Goal: Information Seeking & Learning: Find specific page/section

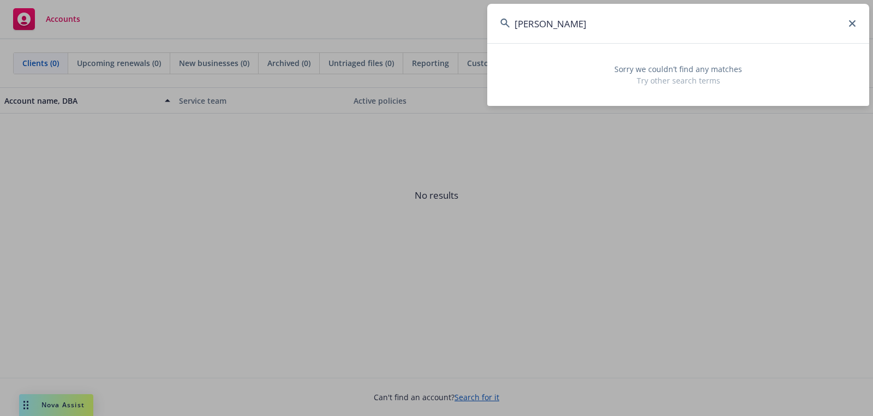
paste input "[PERSON_NAME] and [PERSON_NAME] as Trustees of [PERSON_NAME] Living Trust Dated…"
type input "[PERSON_NAME] and [PERSON_NAME] as Trustees of [PERSON_NAME] Living Trust Dated…"
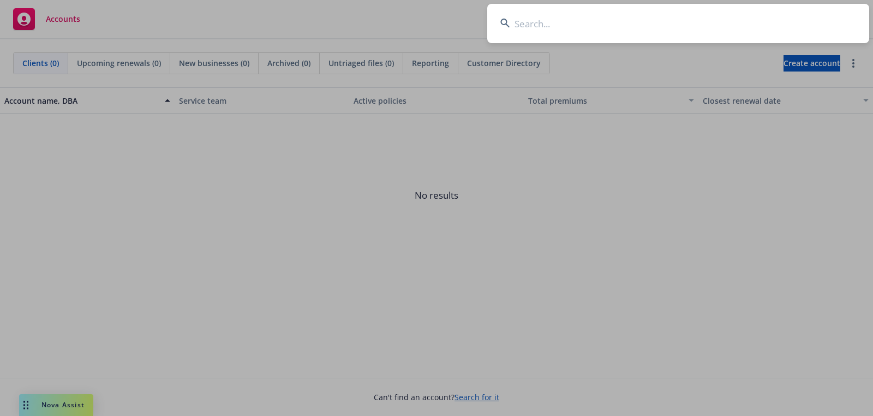
paste input "[PERSON_NAME] and [PERSON_NAME] as Trustees of [PERSON_NAME] Living Trust Dated…"
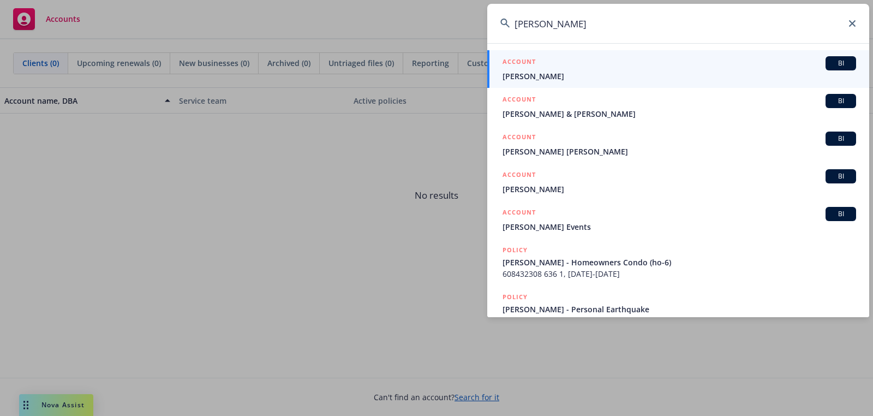
type input "[PERSON_NAME]"
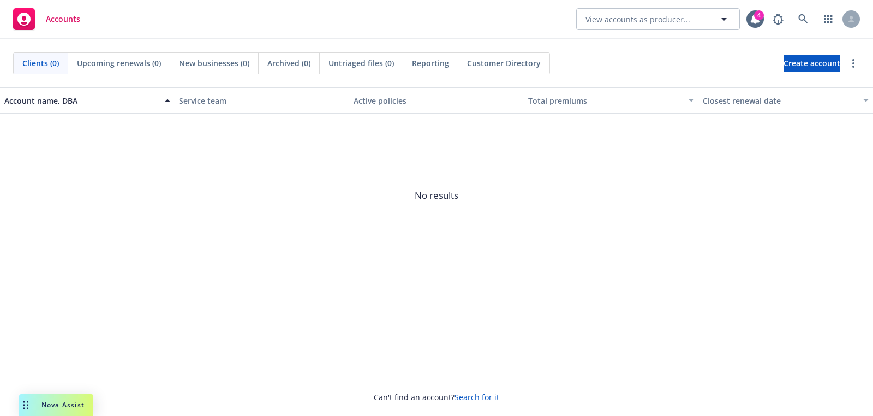
click at [34, 12] on rect at bounding box center [24, 19] width 22 height 22
click at [34, 14] on rect at bounding box center [24, 19] width 22 height 22
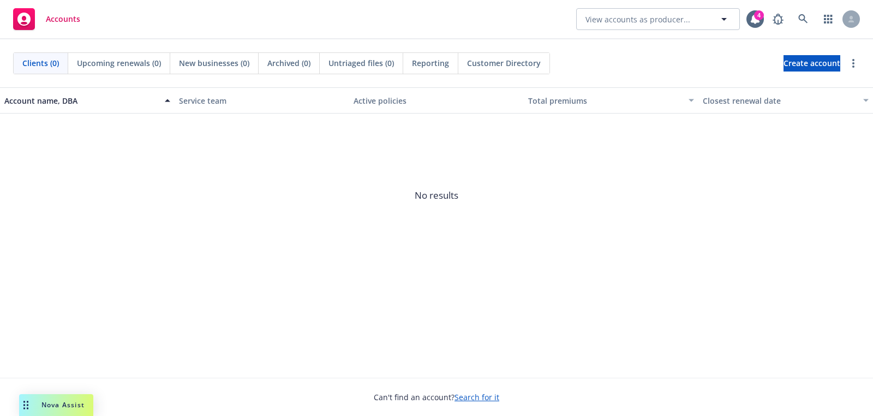
click at [34, 14] on rect at bounding box center [24, 19] width 22 height 22
click at [801, 25] on link at bounding box center [803, 19] width 22 height 22
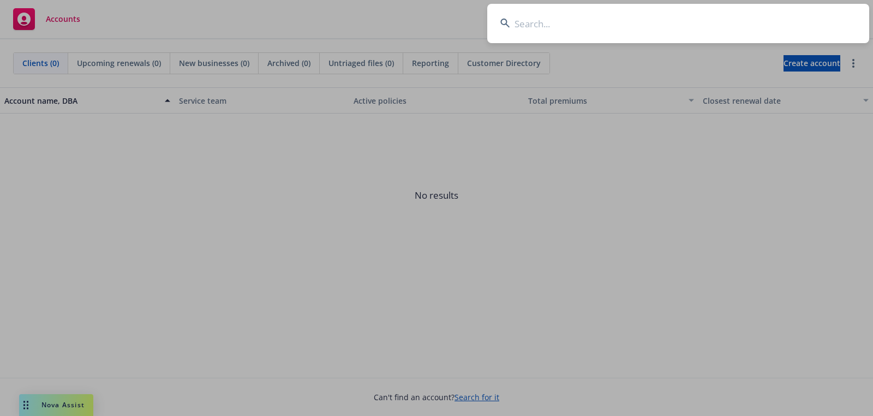
type input "[URL][DOMAIN_NAME]"
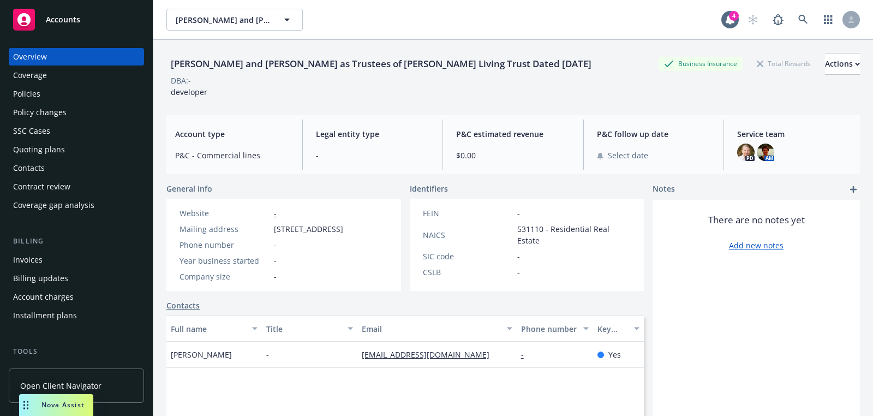
click at [263, 62] on div "[PERSON_NAME] and [PERSON_NAME] as Trustees of [PERSON_NAME] Living Trust Dated…" at bounding box center [380, 64] width 429 height 14
drag, startPoint x: 233, startPoint y: 76, endPoint x: 164, endPoint y: 55, distance: 72.8
click at [164, 55] on div "David Lefkowitz and Norma Montero Lefkowitz as Trustees of Lefkowitz Living Tru…" at bounding box center [512, 248] width 719 height 416
click at [267, 67] on div "David Lefkowitz and Norma Montero Lefkowitz as Trustees of Lefkowitz Living Tru…" at bounding box center [380, 64] width 429 height 14
click at [187, 57] on div "David Lefkowitz and Norma Montero Lefkowitz as Trustees of Lefkowitz Living Tru…" at bounding box center [380, 64] width 429 height 14
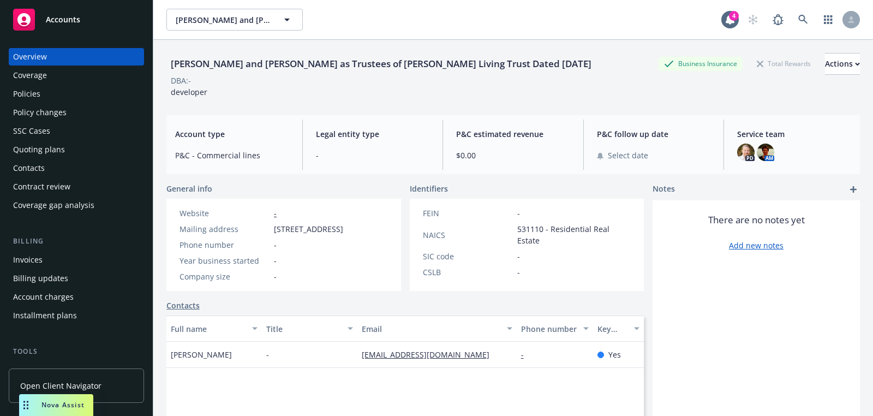
drag, startPoint x: 170, startPoint y: 57, endPoint x: 224, endPoint y: 73, distance: 55.6
click at [224, 71] on div "David Lefkowitz and Norma Montero Lefkowitz as Trustees of Lefkowitz Living Tru…" at bounding box center [380, 64] width 429 height 14
click at [261, 98] on div "David Lefkowitz and Norma Montero Lefkowitz as Trustees of Lefkowitz Living Tru…" at bounding box center [512, 75] width 693 height 45
click at [428, 82] on div "DBA: -" at bounding box center [512, 80] width 693 height 11
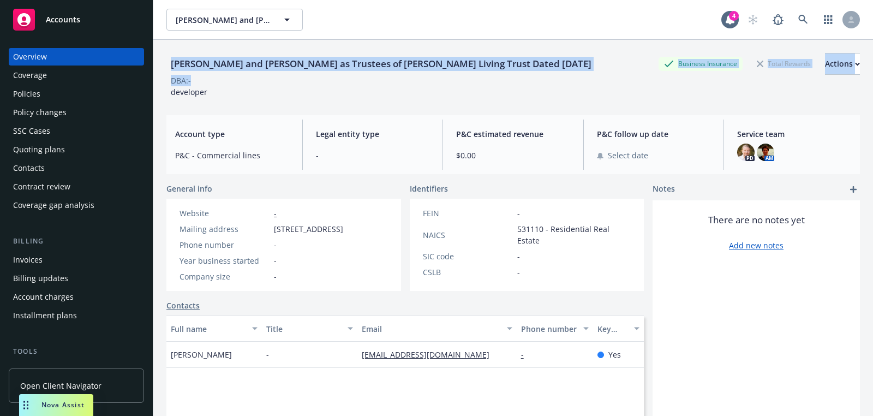
drag, startPoint x: 356, startPoint y: 84, endPoint x: 163, endPoint y: 59, distance: 194.7
click at [163, 59] on div "David Lefkowitz and Norma Montero Lefkowitz as Trustees of Lefkowitz Living Tru…" at bounding box center [512, 248] width 719 height 416
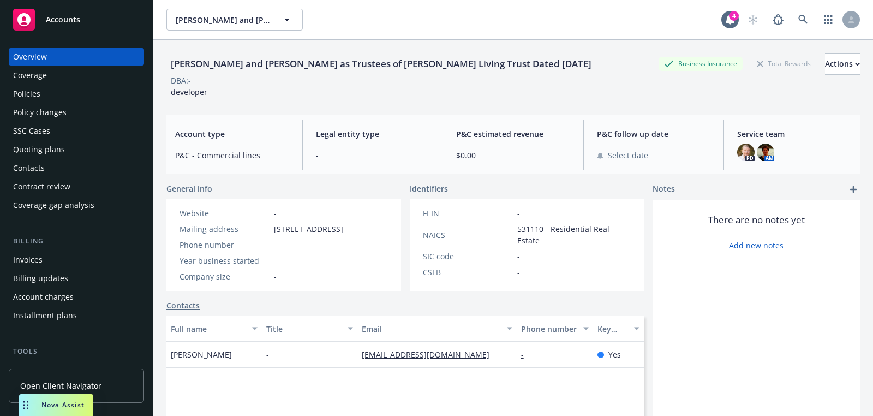
click at [237, 70] on div "David Lefkowitz and Norma Montero Lefkowitz as Trustees of Lefkowitz Living Tru…" at bounding box center [380, 64] width 429 height 14
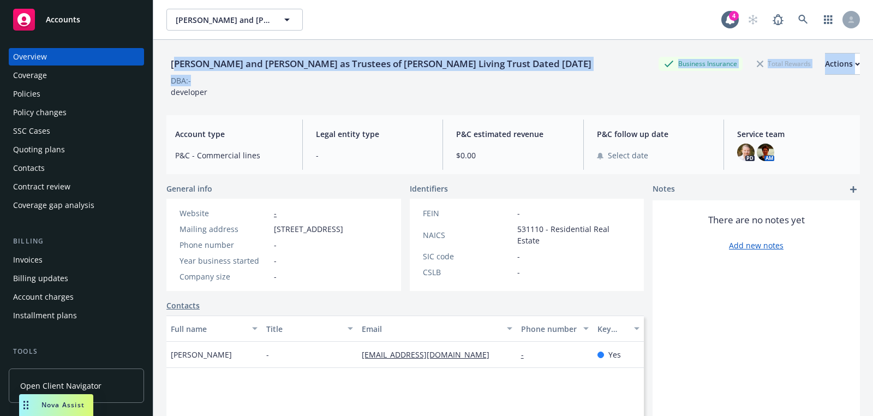
drag, startPoint x: 215, startPoint y: 90, endPoint x: 176, endPoint y: 61, distance: 49.1
click at [175, 61] on div "David Lefkowitz and Norma Montero Lefkowitz as Trustees of Lefkowitz Living Tru…" at bounding box center [512, 75] width 693 height 45
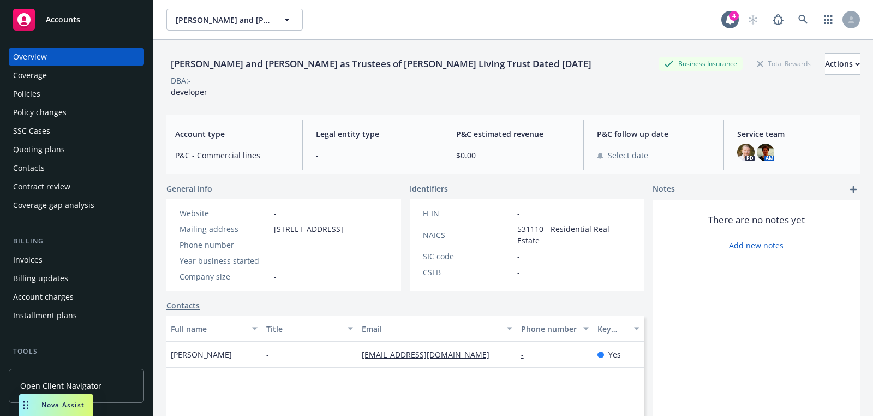
click at [201, 71] on div "David Lefkowitz and Norma Montero Lefkowitz as Trustees of Lefkowitz Living Tru…" at bounding box center [380, 64] width 429 height 14
click at [71, 155] on div "Quoting plans" at bounding box center [76, 149] width 127 height 17
click at [67, 138] on div "SSC Cases" at bounding box center [76, 130] width 127 height 17
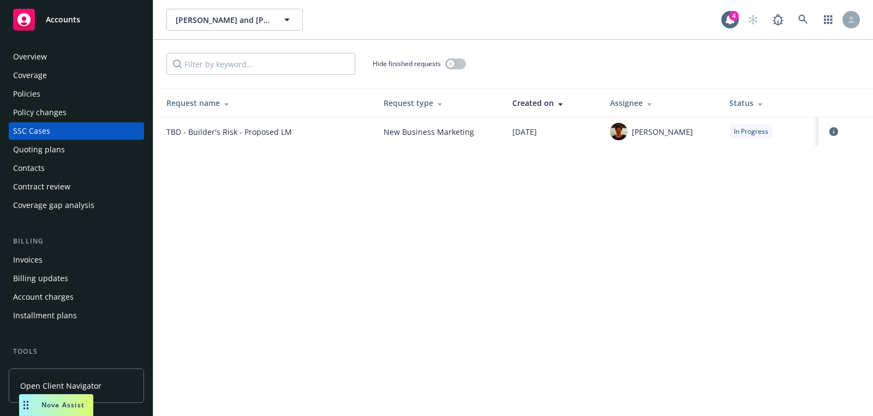
drag, startPoint x: 568, startPoint y: 137, endPoint x: 514, endPoint y: 133, distance: 53.7
click at [514, 133] on td "09/17/2025" at bounding box center [552, 131] width 98 height 28
click at [539, 187] on div "David Lefkowitz and Norma Montero Lefkowitz as Trustees of Lefkowitz Living Tru…" at bounding box center [512, 208] width 719 height 416
click at [92, 56] on div "Overview" at bounding box center [76, 56] width 127 height 17
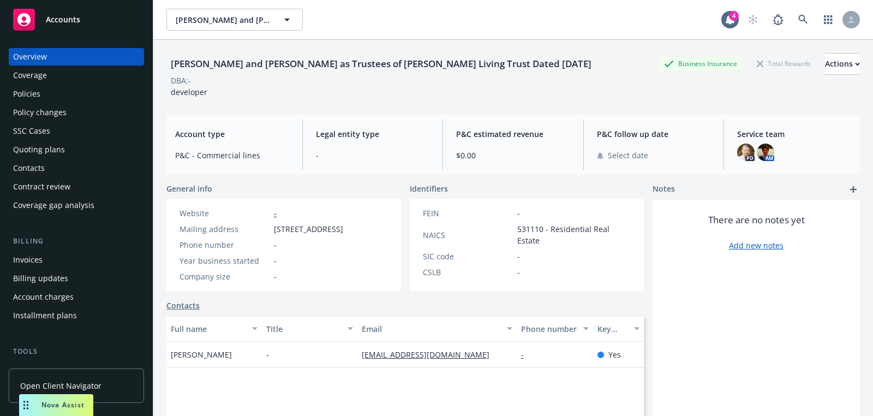
click at [236, 66] on div "David Lefkowitz and Norma Montero Lefkowitz as Trustees of Lefkowitz Living Tru…" at bounding box center [380, 64] width 429 height 14
drag, startPoint x: 232, startPoint y: 71, endPoint x: 173, endPoint y: 62, distance: 59.5
click at [173, 62] on div "David Lefkowitz and Norma Montero Lefkowitz as Trustees of Lefkowitz Living Tru…" at bounding box center [380, 64] width 429 height 14
copy div "David Lefkowitz and Norma Montero Lefkowitz as Trustees of Lefkowitz Living Tru…"
click at [765, 158] on img at bounding box center [765, 151] width 17 height 17
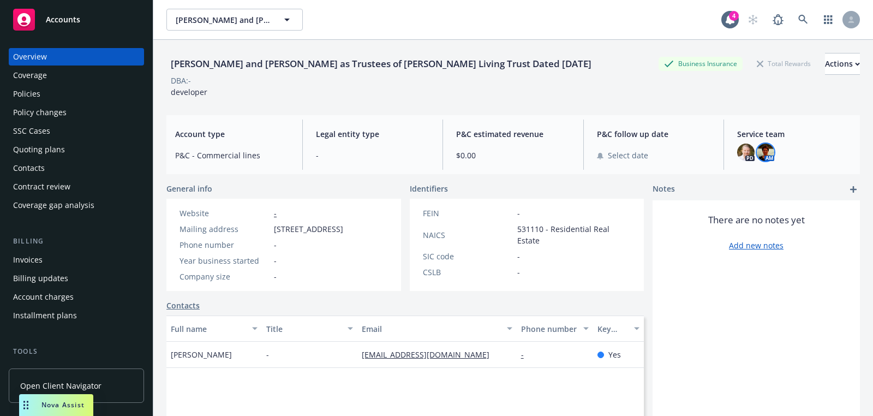
click at [541, 95] on div "David Lefkowitz and Norma Montero Lefkowitz as Trustees of Lefkowitz Living Tru…" at bounding box center [512, 75] width 693 height 45
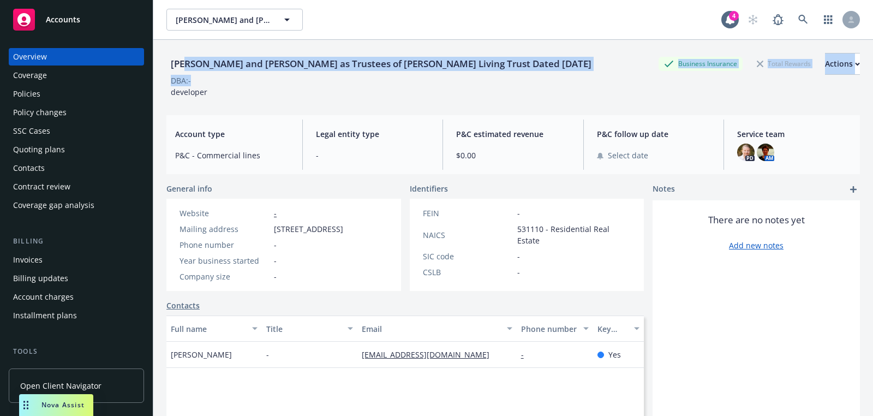
drag, startPoint x: 242, startPoint y: 84, endPoint x: 185, endPoint y: 59, distance: 62.0
click at [185, 59] on div "David Lefkowitz and Norma Montero Lefkowitz as Trustees of Lefkowitz Living Tru…" at bounding box center [512, 75] width 693 height 45
click at [185, 59] on div "David Lefkowitz and Norma Montero Lefkowitz as Trustees of Lefkowitz Living Tru…" at bounding box center [380, 64] width 429 height 14
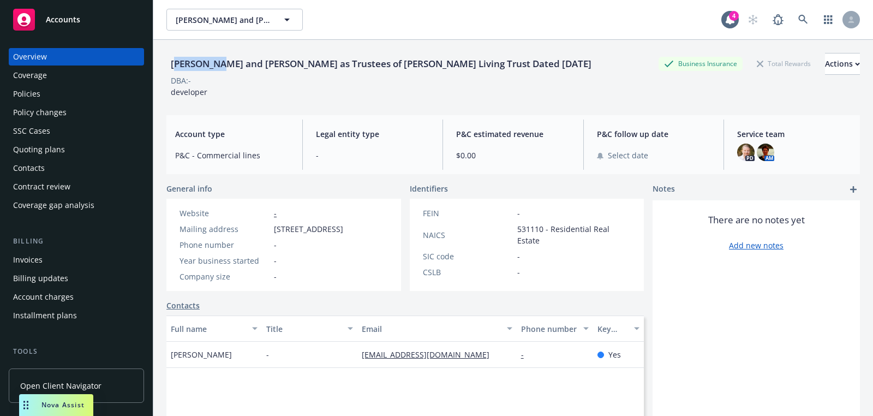
drag, startPoint x: 175, startPoint y: 56, endPoint x: 218, endPoint y: 66, distance: 44.2
click at [218, 66] on div "David Lefkowitz and Norma Montero Lefkowitz as Trustees of Lefkowitz Living Tru…" at bounding box center [380, 64] width 429 height 14
click at [221, 71] on div "David Lefkowitz and Norma Montero Lefkowitz as Trustees of Lefkowitz Living Tru…" at bounding box center [380, 64] width 429 height 14
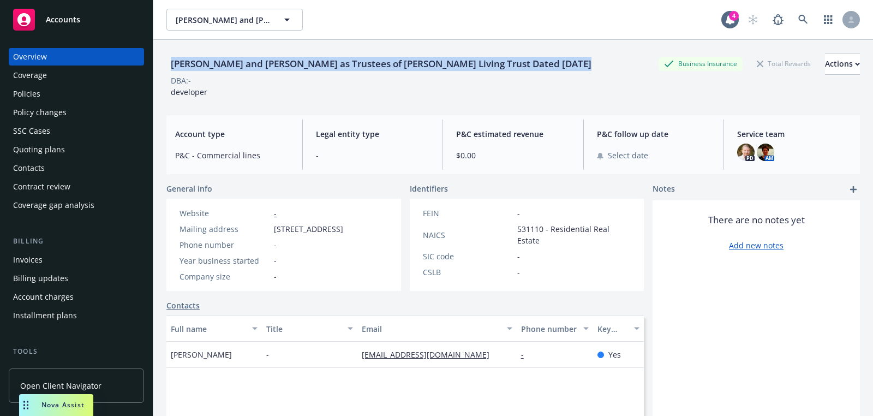
drag, startPoint x: 221, startPoint y: 71, endPoint x: 178, endPoint y: 63, distance: 43.9
click at [178, 63] on div "David Lefkowitz and Norma Montero Lefkowitz as Trustees of Lefkowitz Living Tru…" at bounding box center [380, 64] width 429 height 14
copy div "David Lefkowitz and Norma Montero Lefkowitz as Trustees of Lefkowitz Living Tru…"
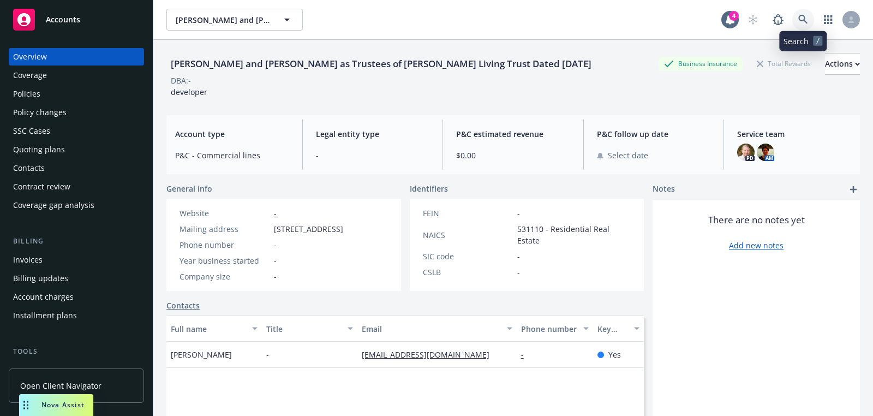
click at [801, 28] on link at bounding box center [803, 20] width 22 height 22
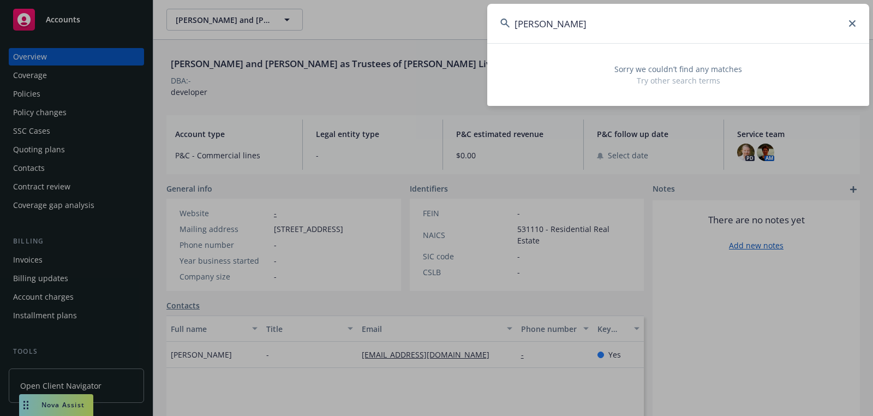
type input "[PERSON_NAME]"
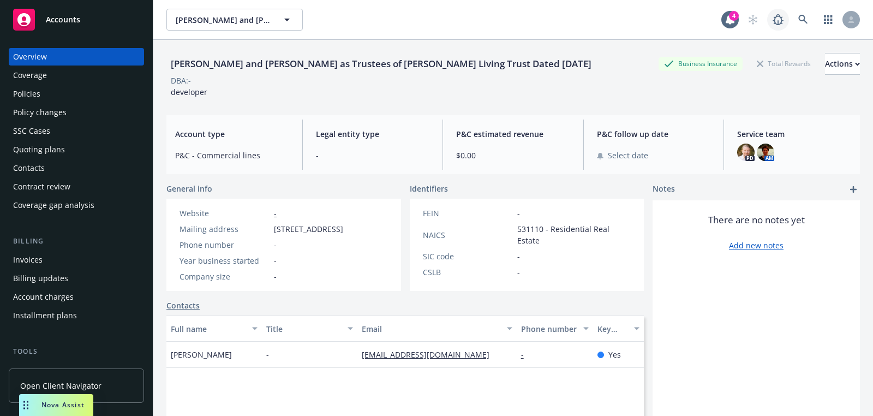
click at [777, 29] on link at bounding box center [778, 20] width 22 height 22
click at [803, 26] on link at bounding box center [803, 20] width 22 height 22
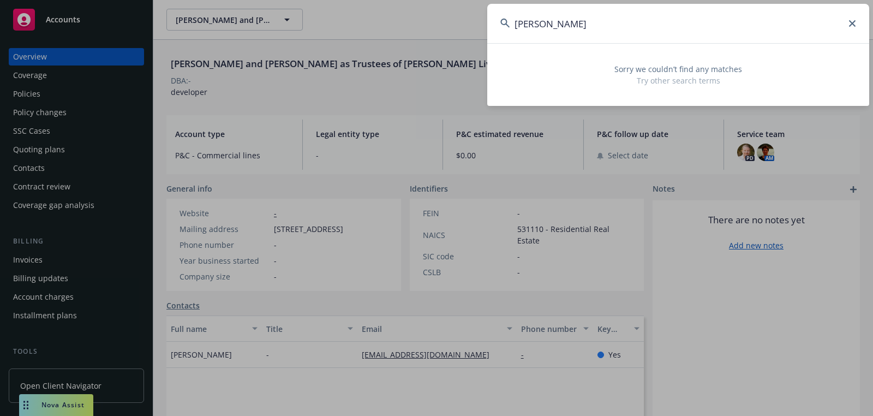
type input "[PERSON_NAME]"
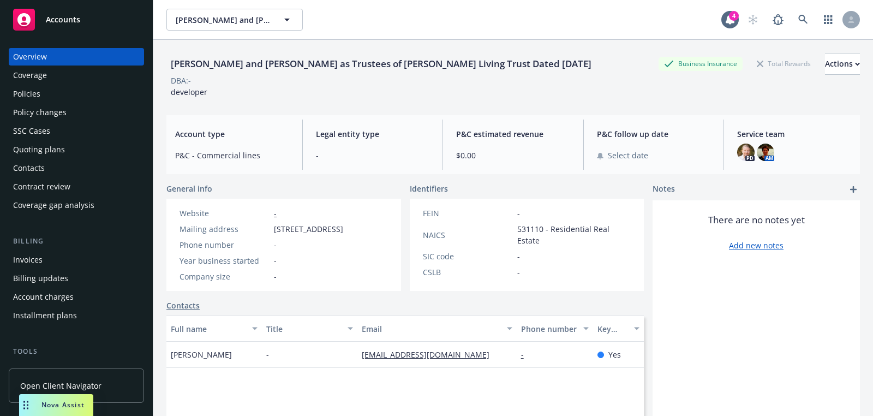
click at [57, 149] on div "Quoting plans" at bounding box center [39, 149] width 52 height 17
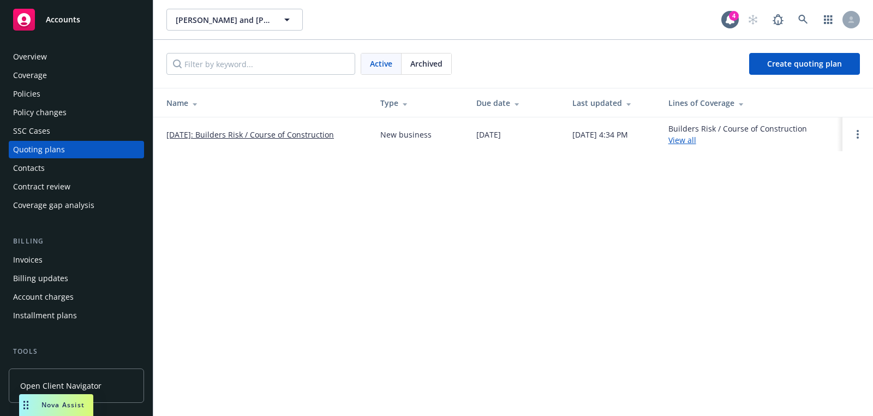
click at [60, 131] on div "SSC Cases" at bounding box center [76, 130] width 127 height 17
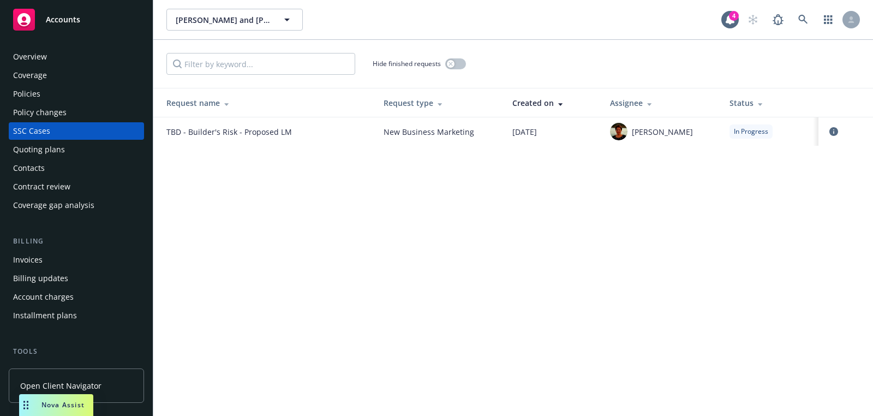
click at [106, 7] on link "Accounts" at bounding box center [76, 19] width 135 height 31
